Goal: Feedback & Contribution: Submit feedback/report problem

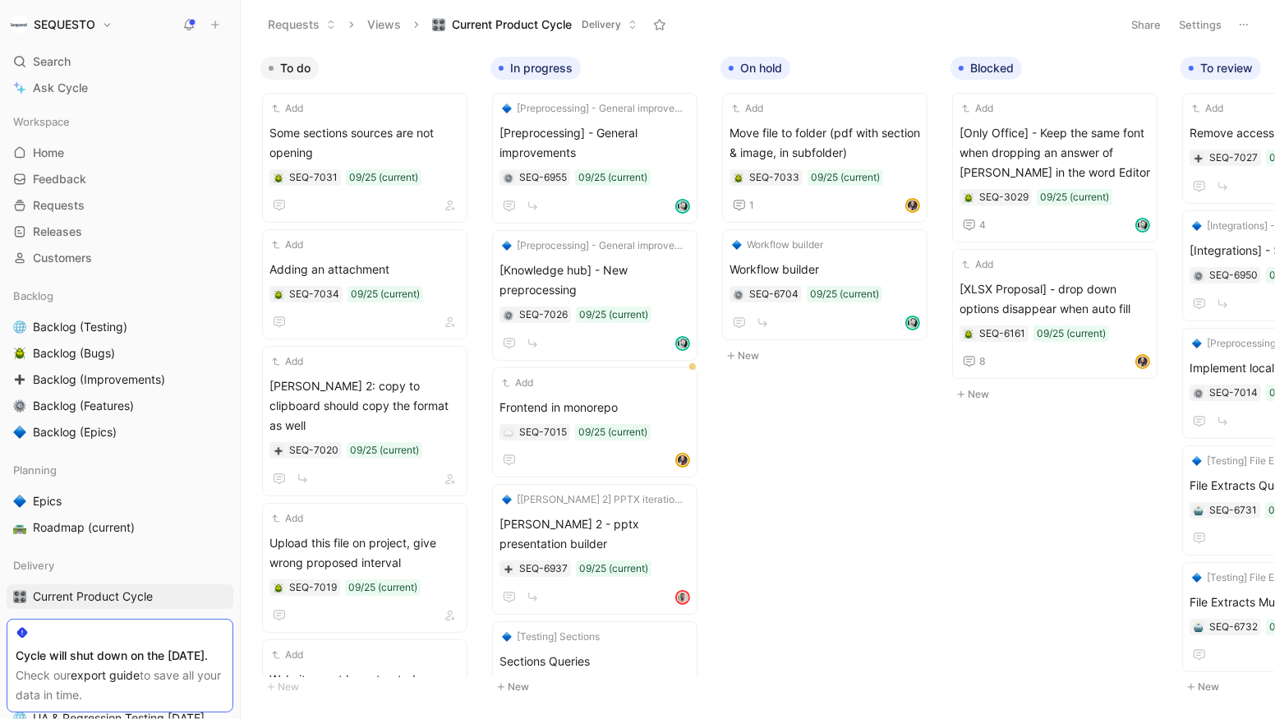
scroll to position [123, 0]
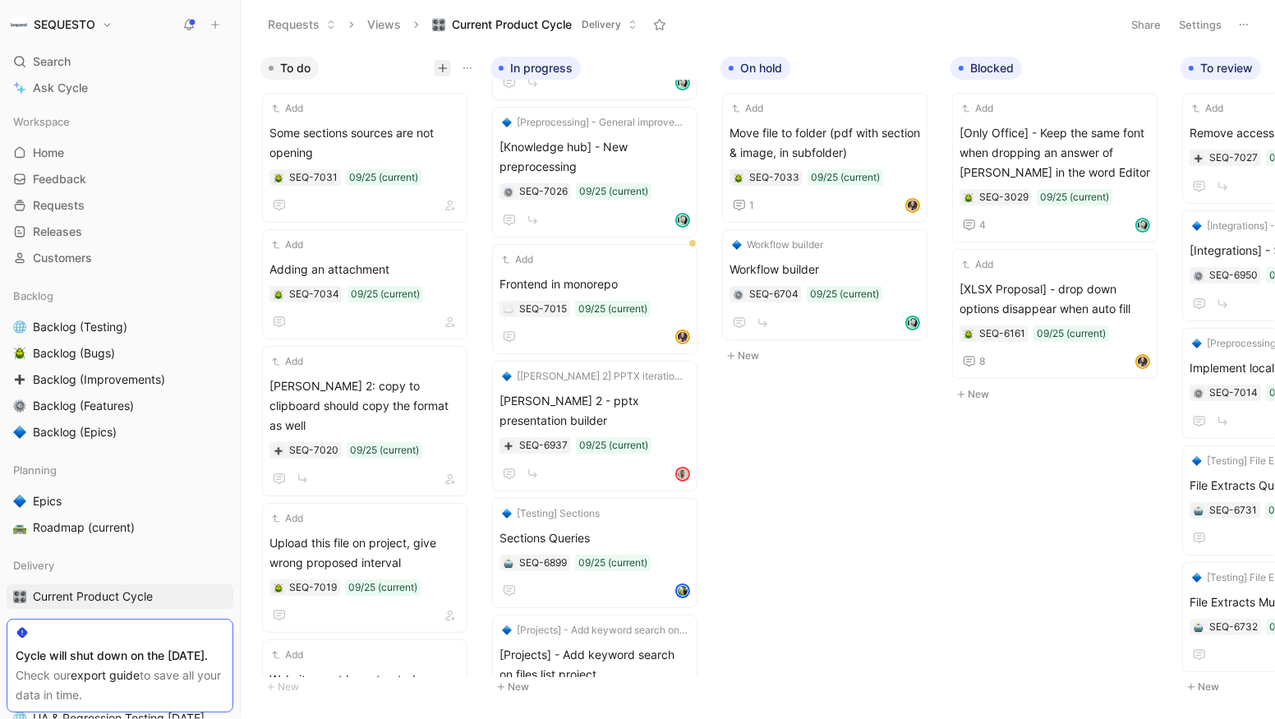
click at [442, 71] on icon "button" at bounding box center [442, 68] width 1 height 9
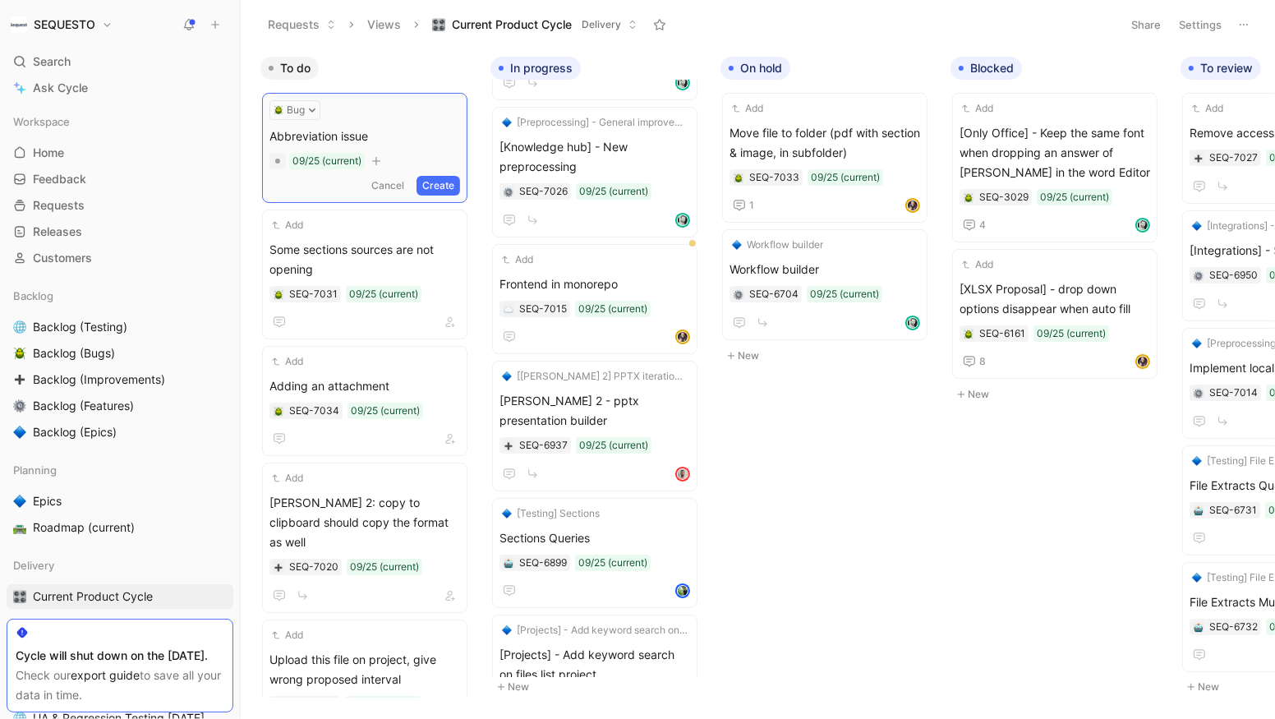
click at [438, 184] on button "Create" at bounding box center [438, 186] width 44 height 20
click at [356, 130] on span "Abbreviation issue" at bounding box center [364, 133] width 191 height 20
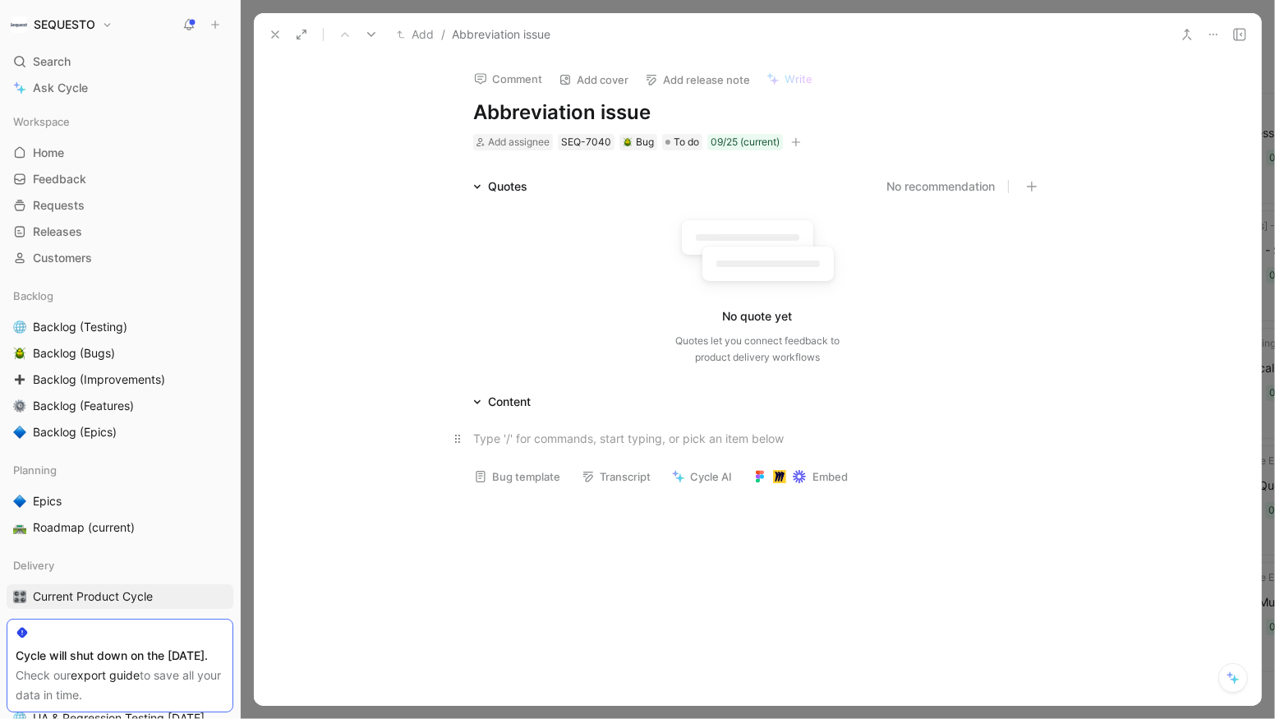
click at [545, 435] on div at bounding box center [757, 438] width 568 height 17
click at [272, 31] on use at bounding box center [275, 34] width 7 height 7
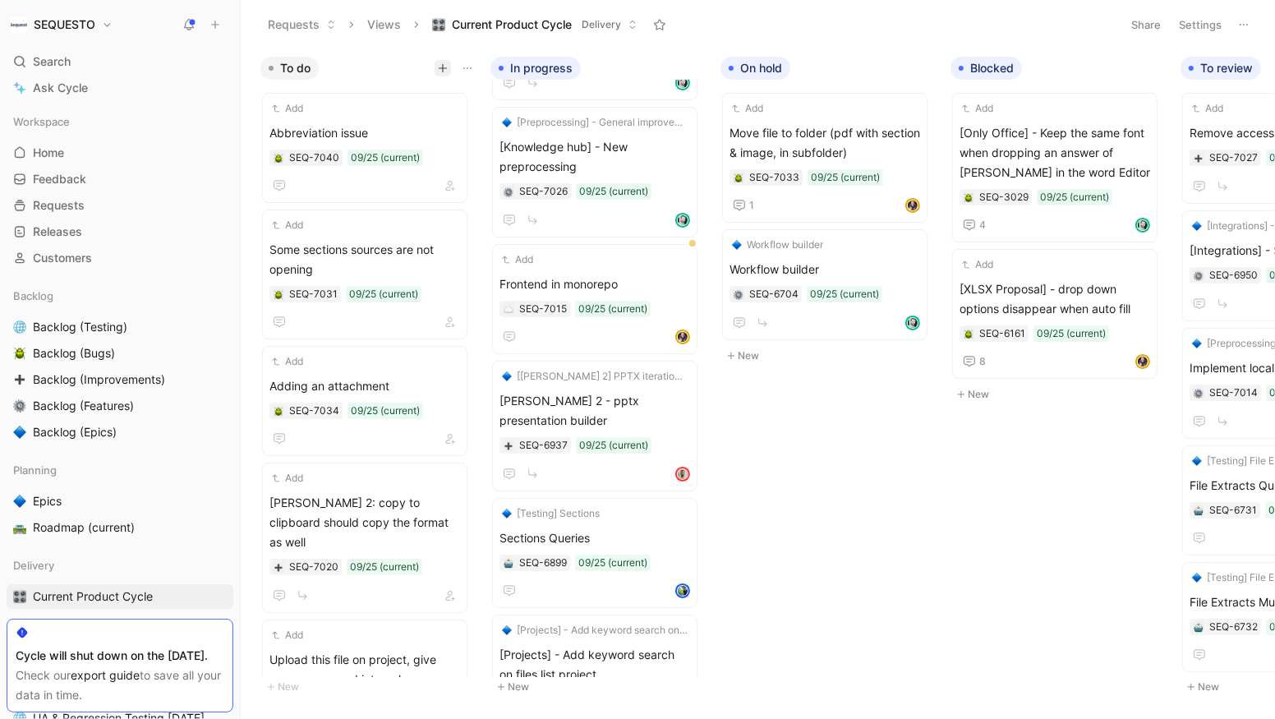
click at [441, 67] on icon "button" at bounding box center [443, 67] width 9 height 1
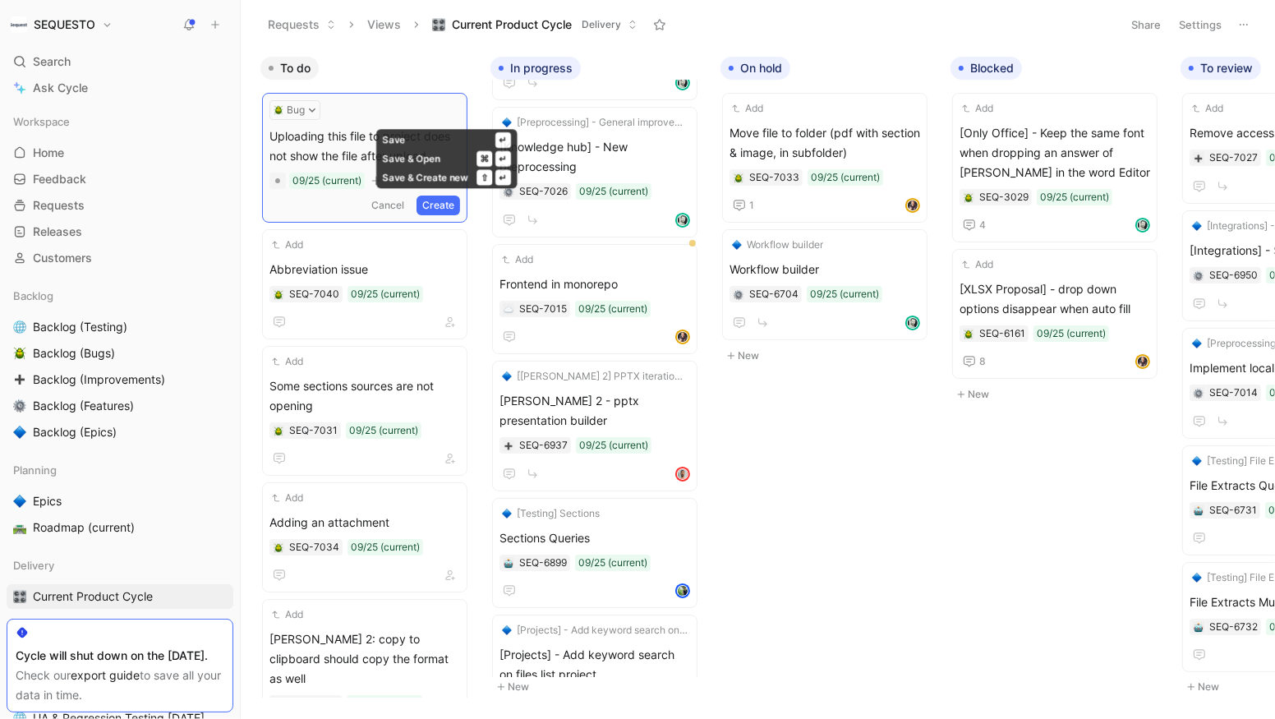
click at [448, 203] on button "Create" at bounding box center [438, 205] width 44 height 20
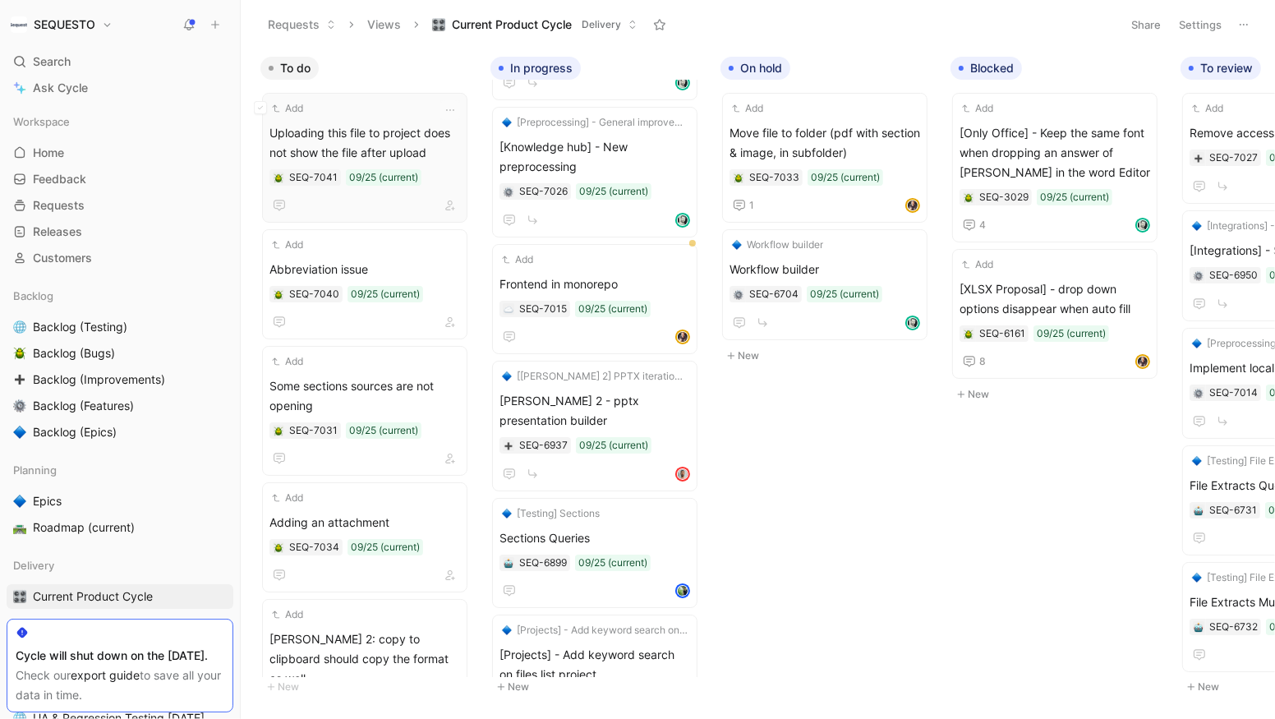
click at [329, 131] on span "Uploading this file to project does not show the file after upload" at bounding box center [364, 142] width 191 height 39
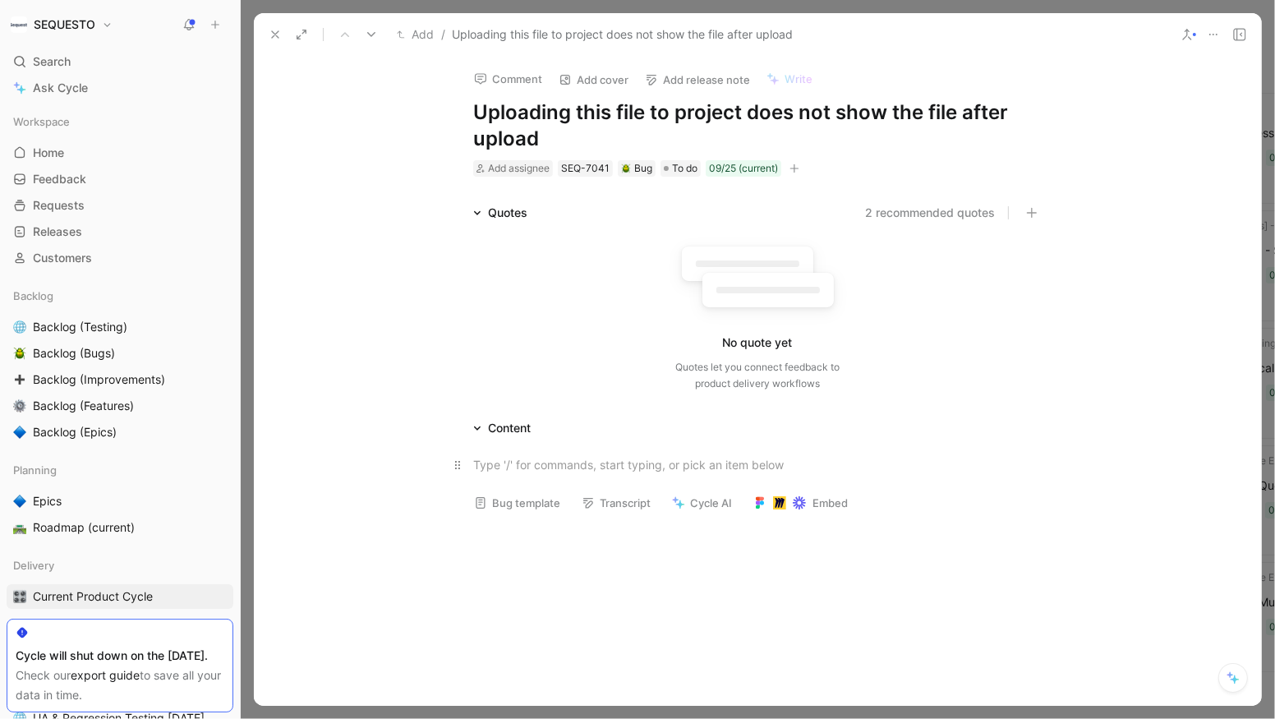
click at [521, 451] on p at bounding box center [757, 464] width 631 height 27
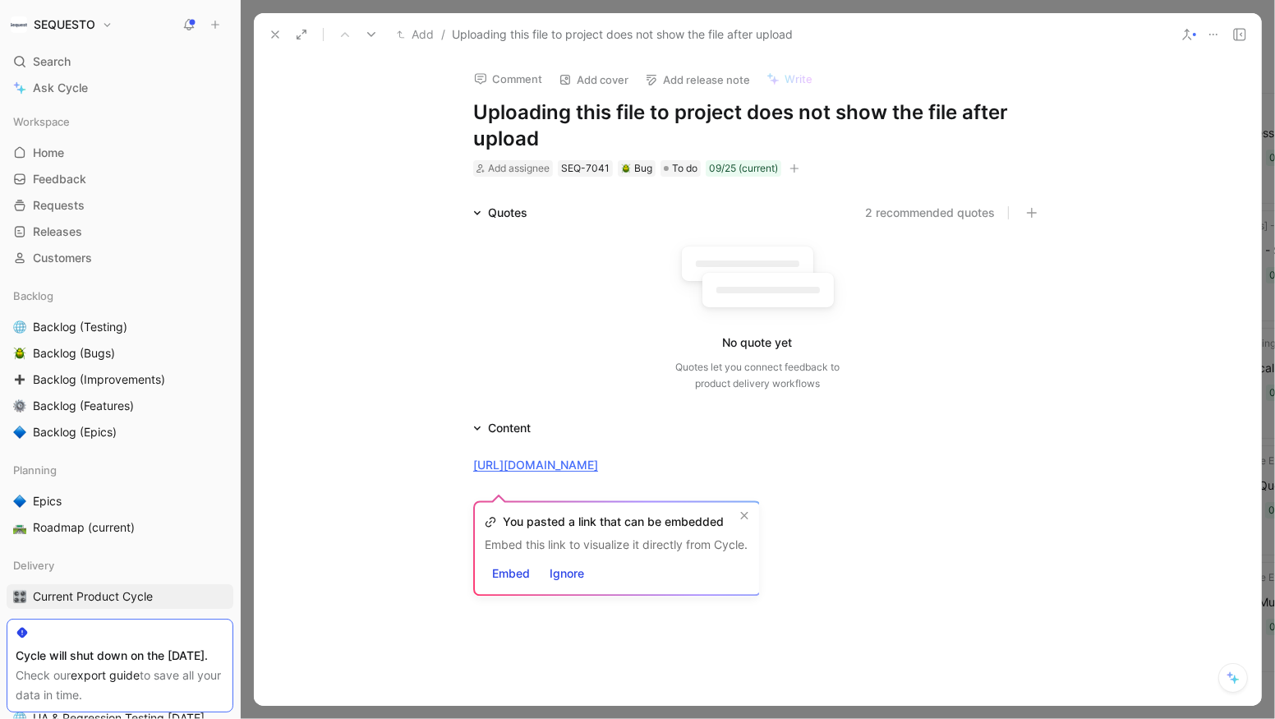
click at [406, 555] on div at bounding box center [757, 599] width 1007 height 216
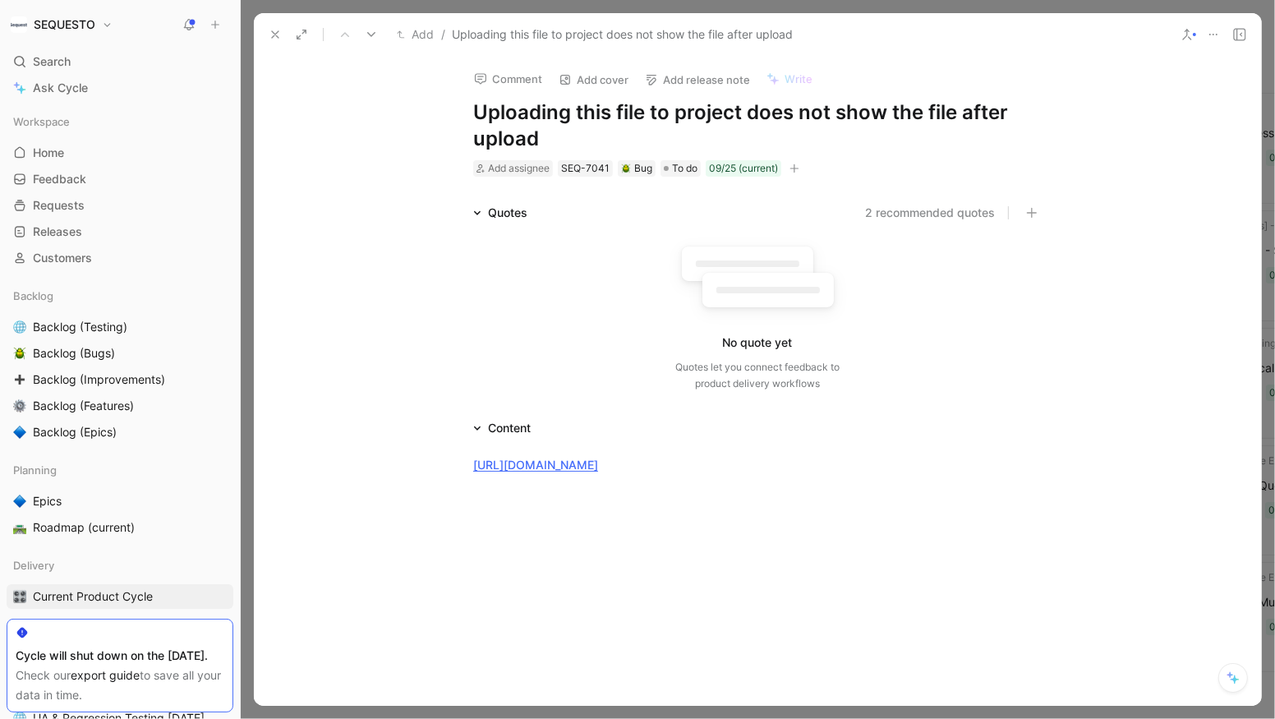
click at [273, 38] on icon at bounding box center [275, 34] width 13 height 13
